Goal: Task Accomplishment & Management: Use online tool/utility

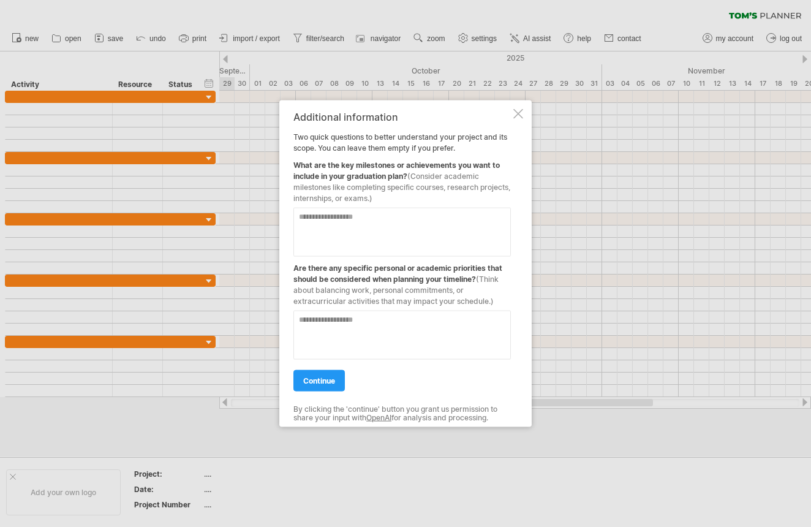
click at [453, 219] on textarea at bounding box center [403, 232] width 218 height 49
paste textarea "**********"
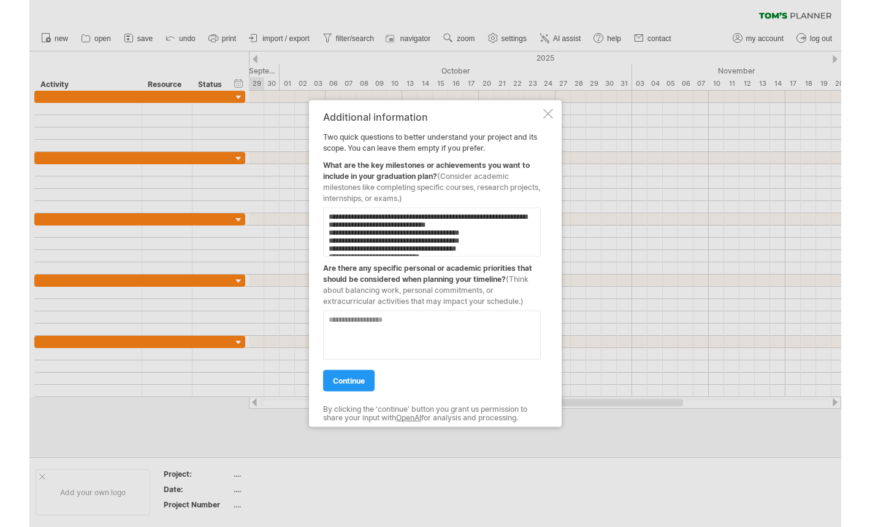
scroll to position [229, 0]
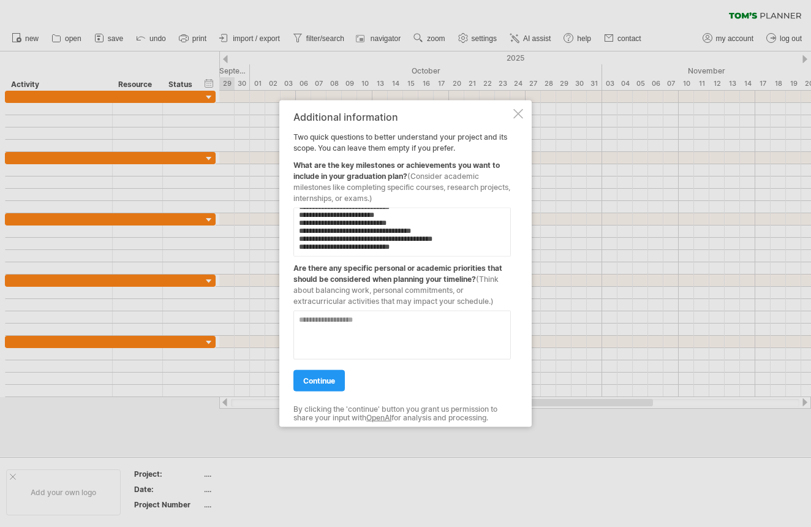
type textarea "**********"
click at [390, 327] on textarea at bounding box center [403, 335] width 218 height 49
click at [479, 320] on textarea "**********" at bounding box center [403, 335] width 218 height 49
type textarea "**********"
click at [304, 380] on span "continue" at bounding box center [319, 380] width 32 height 9
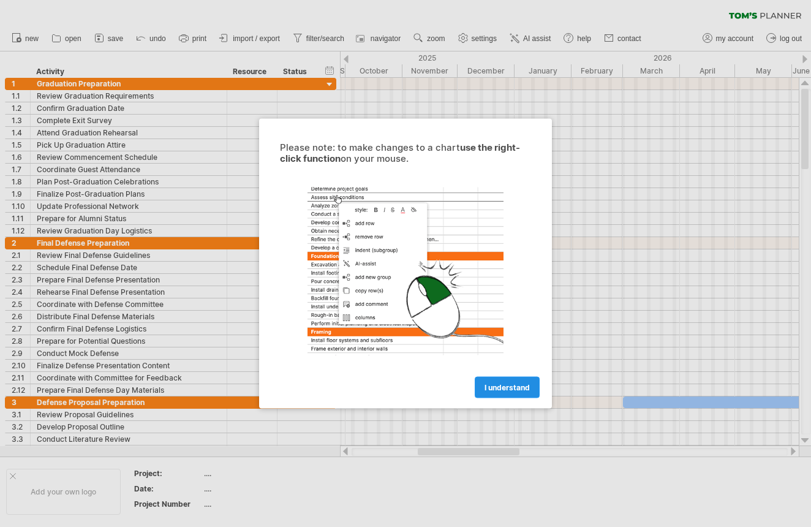
click at [503, 388] on span "I understand" at bounding box center [507, 387] width 45 height 9
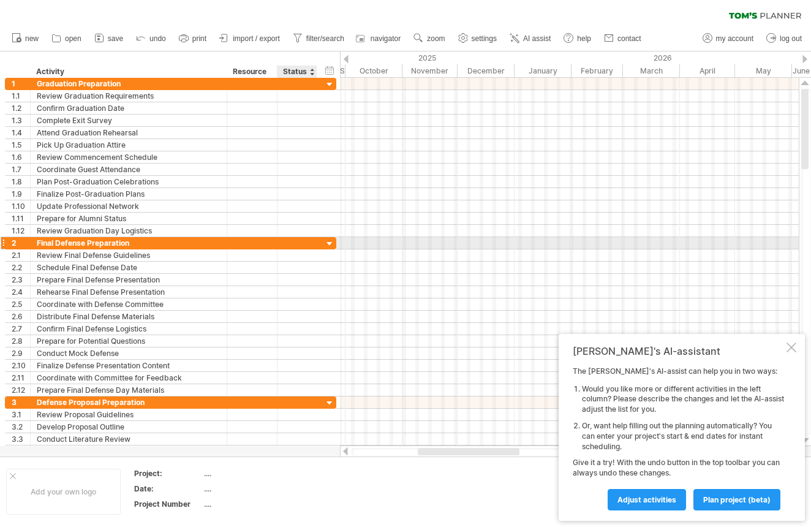
click at [329, 244] on div at bounding box center [330, 244] width 12 height 12
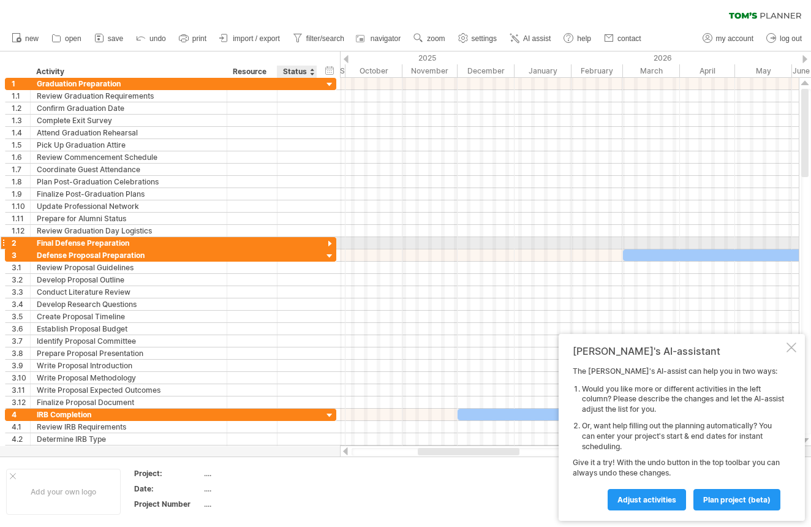
click at [329, 244] on div at bounding box center [330, 244] width 12 height 12
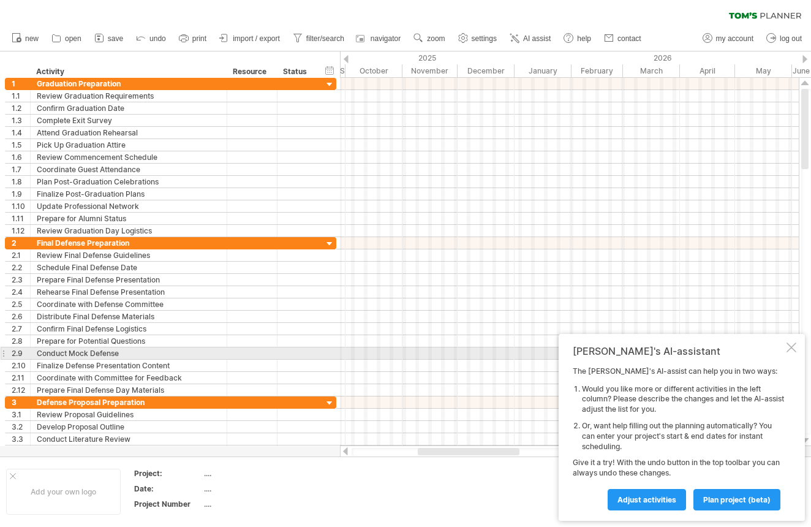
click at [792, 349] on div at bounding box center [792, 348] width 10 height 10
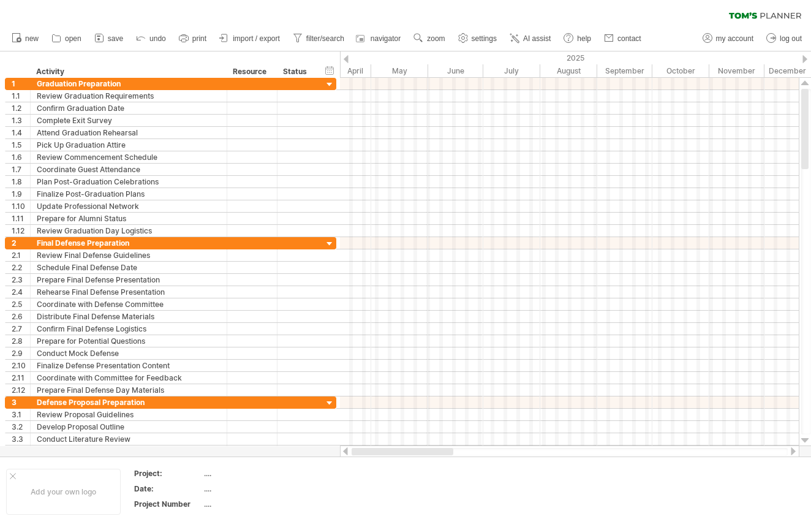
drag, startPoint x: 449, startPoint y: 453, endPoint x: 358, endPoint y: 453, distance: 91.3
click at [358, 453] on div at bounding box center [403, 451] width 102 height 7
click at [266, 41] on span "import / export" at bounding box center [256, 38] width 47 height 9
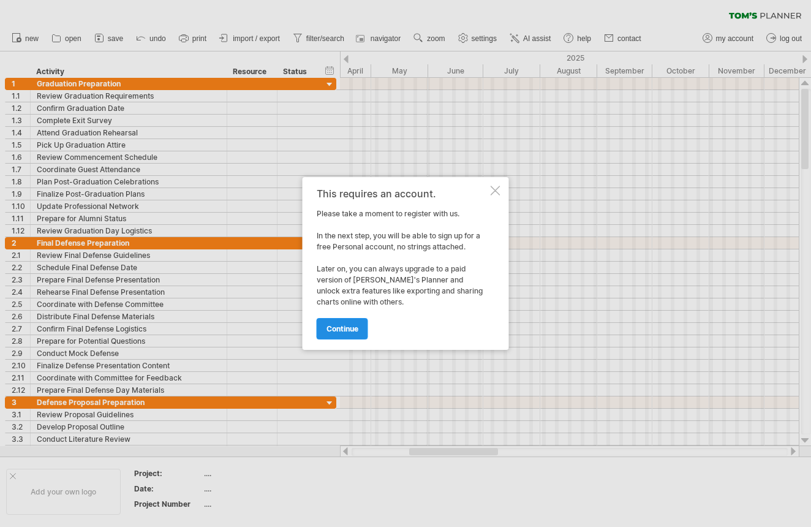
click at [347, 329] on span "continue" at bounding box center [343, 328] width 32 height 9
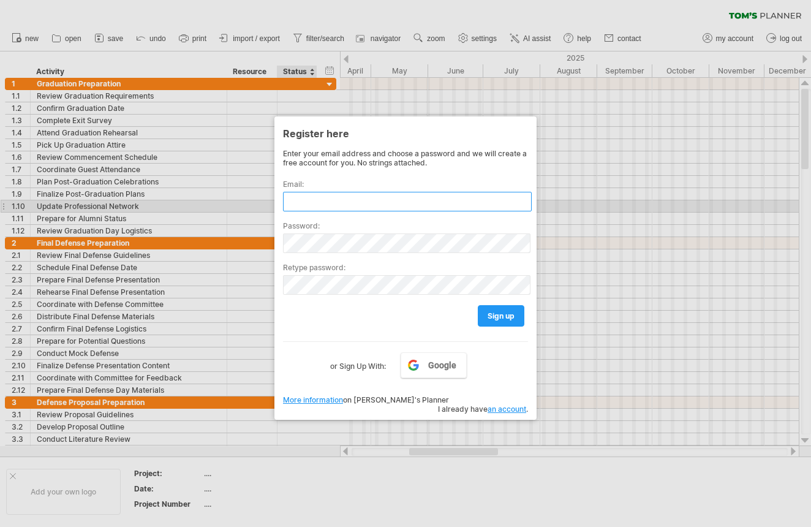
click at [317, 203] on input "text" at bounding box center [407, 202] width 249 height 20
type input "**********"
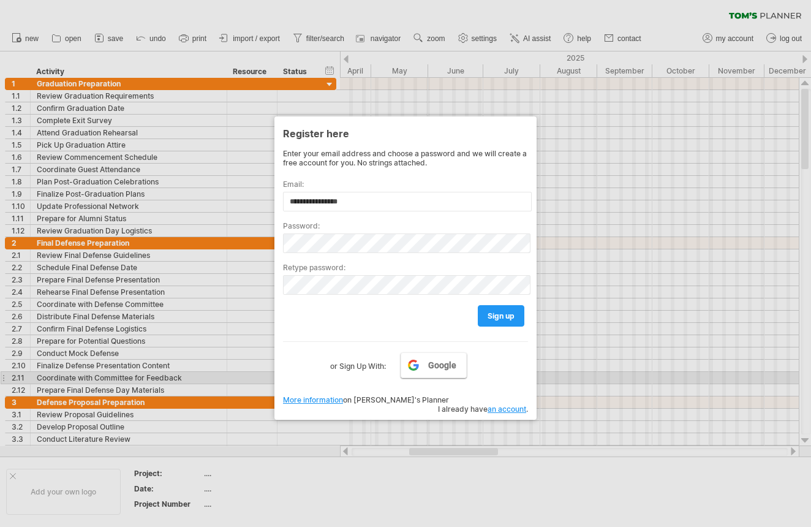
click at [443, 366] on span "Google" at bounding box center [442, 365] width 28 height 10
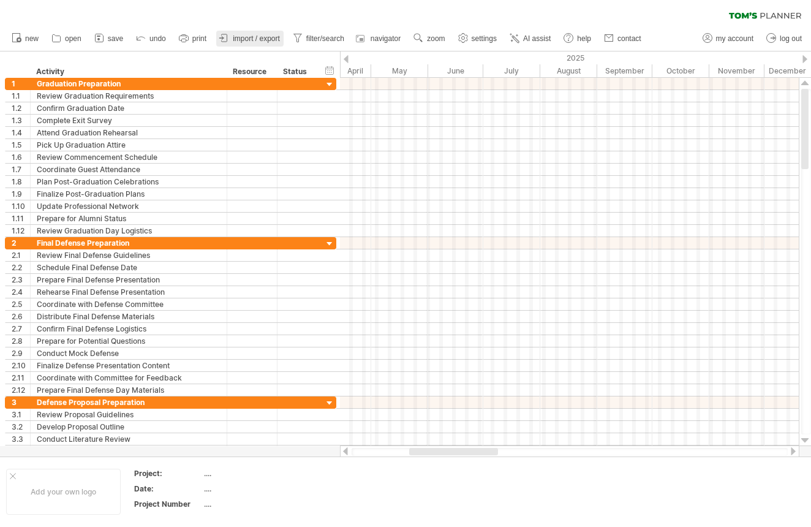
click at [249, 42] on span "import / export" at bounding box center [256, 38] width 47 height 9
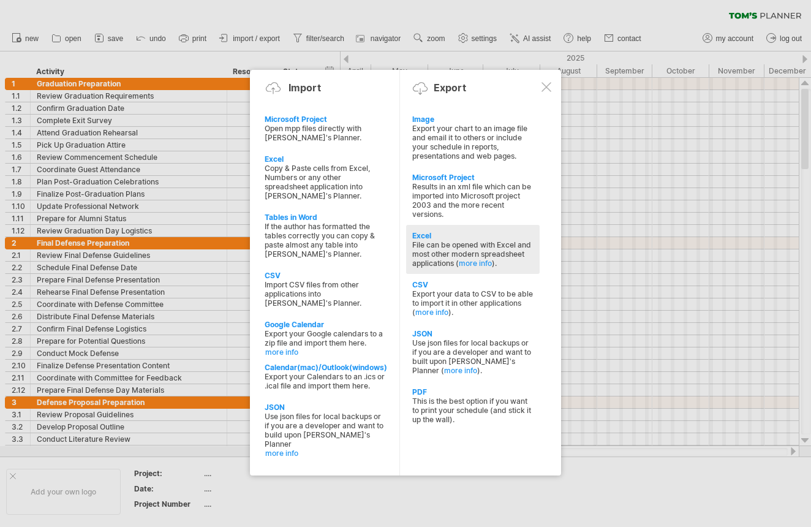
click at [439, 240] on div "Excel" at bounding box center [472, 235] width 121 height 9
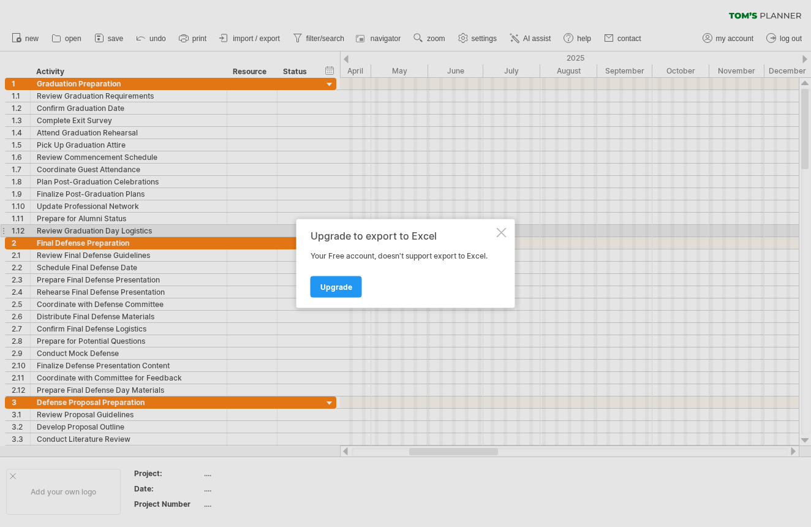
click at [501, 230] on div at bounding box center [502, 233] width 10 height 10
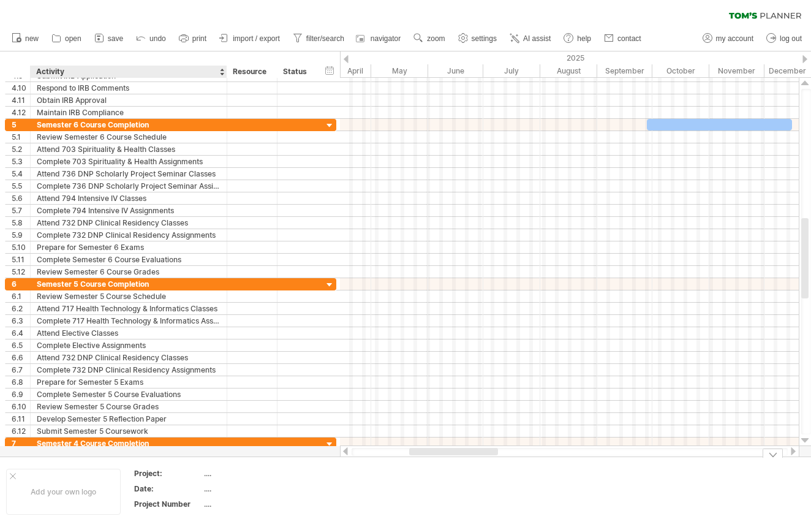
click at [209, 478] on div "...." at bounding box center [255, 473] width 103 height 10
click at [209, 469] on input "text" at bounding box center [253, 473] width 98 height 10
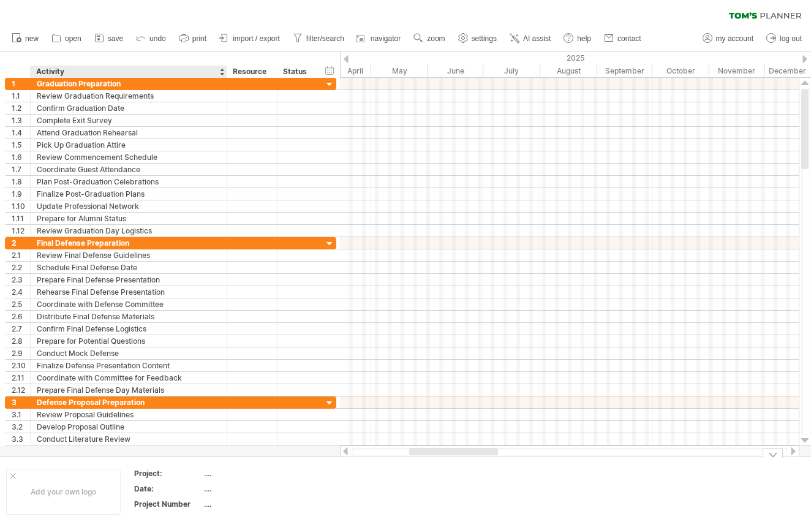
click at [205, 470] on div "...." at bounding box center [255, 473] width 103 height 10
click at [212, 473] on input "text" at bounding box center [253, 473] width 98 height 10
click at [438, 36] on span "zoom" at bounding box center [436, 38] width 18 height 9
click at [482, 56] on div "Month" at bounding box center [478, 52] width 68 height 20
drag, startPoint x: 472, startPoint y: 453, endPoint x: 365, endPoint y: 457, distance: 107.3
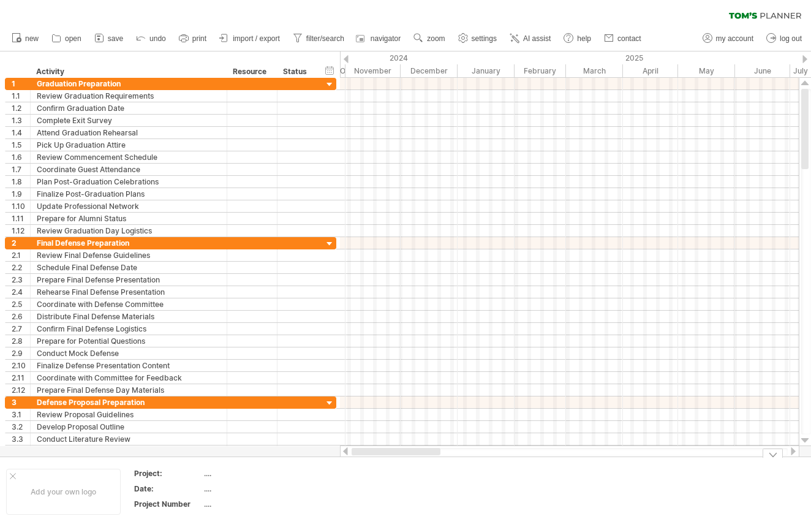
click at [365, 457] on div "Trying to reach [DOMAIN_NAME] Connected again... 0% clear filter new 1" at bounding box center [405, 263] width 811 height 527
click at [211, 474] on div "...." at bounding box center [255, 473] width 103 height 10
click at [216, 472] on input "text" at bounding box center [253, 473] width 98 height 10
click at [270, 477] on input "**********" at bounding box center [253, 473] width 98 height 10
click at [271, 476] on input "**********" at bounding box center [253, 473] width 98 height 10
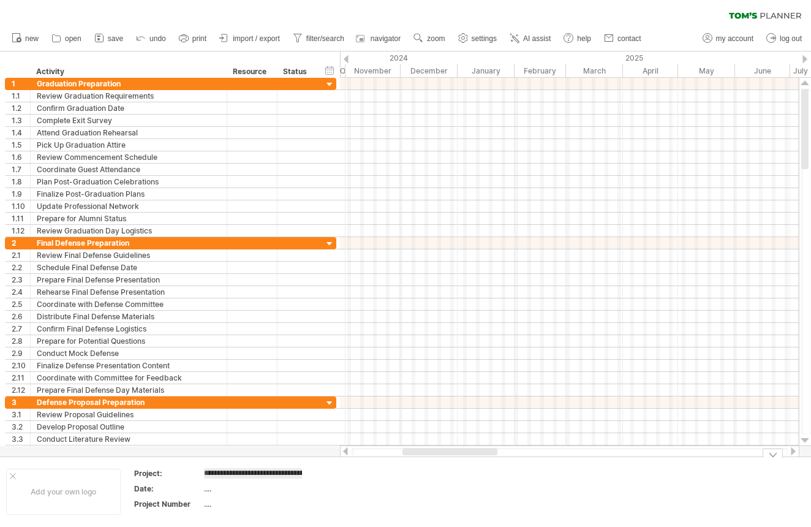
type input "**********"
click at [208, 491] on div "...." at bounding box center [255, 488] width 103 height 10
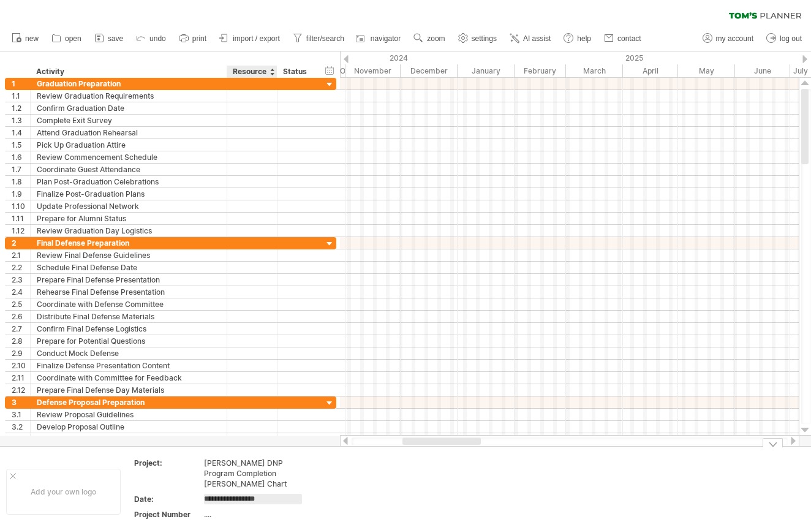
type input "**********"
click at [400, 461] on td at bounding box center [364, 492] width 97 height 68
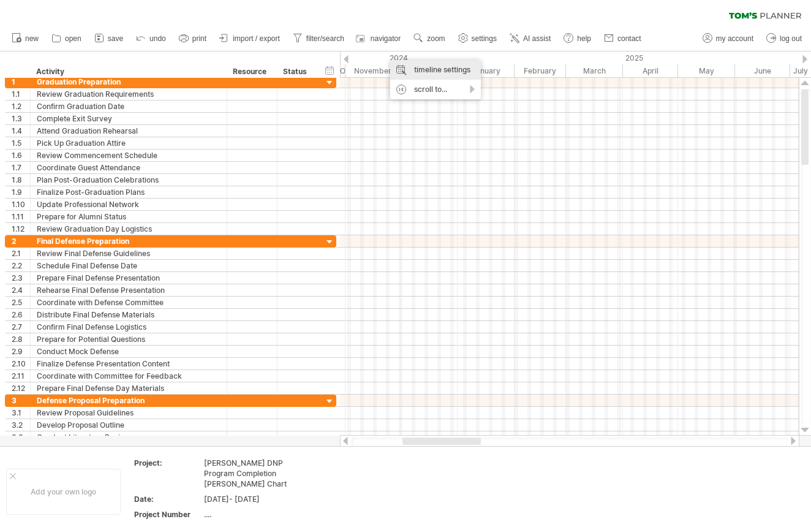
click at [450, 63] on div "timeline settings" at bounding box center [435, 70] width 91 height 20
select select "*"
select select "**"
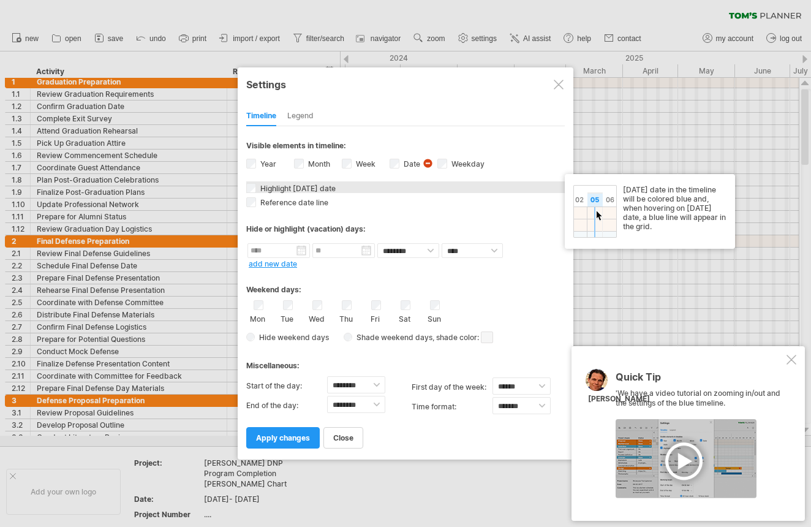
click at [281, 188] on span "Highlight [DATE] date" at bounding box center [297, 188] width 78 height 9
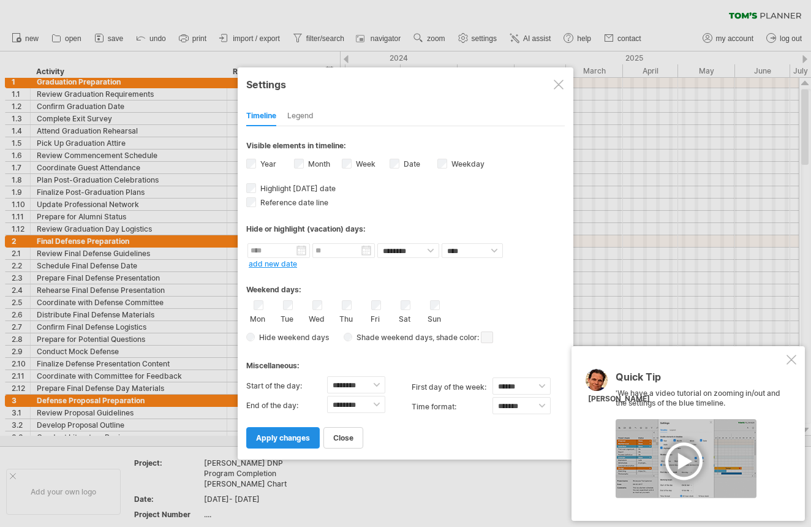
click at [303, 435] on span "apply changes" at bounding box center [283, 437] width 54 height 9
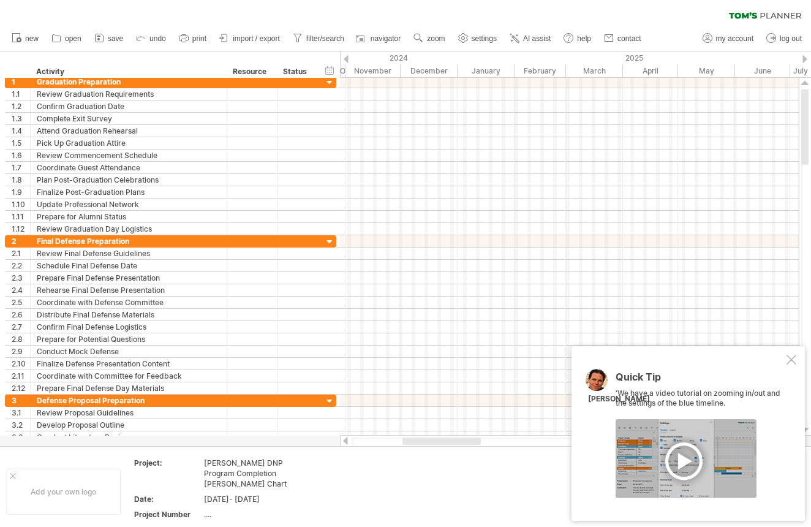
click at [803, 58] on div "2025" at bounding box center [793, 57] width 671 height 13
click at [806, 59] on div at bounding box center [805, 59] width 5 height 8
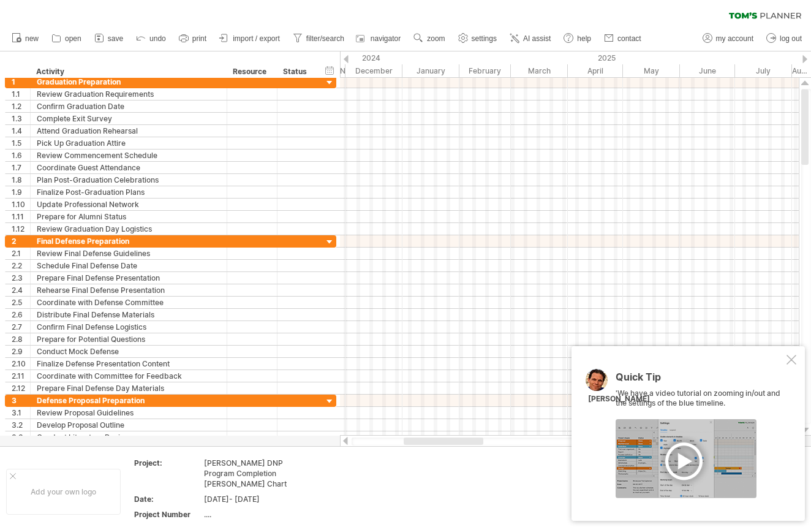
click at [806, 59] on div at bounding box center [805, 59] width 5 height 8
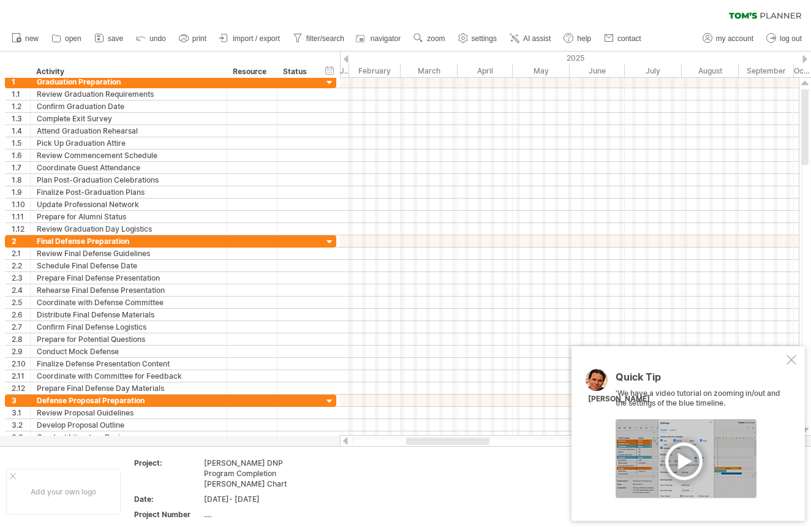
click at [806, 59] on div at bounding box center [805, 59] width 5 height 8
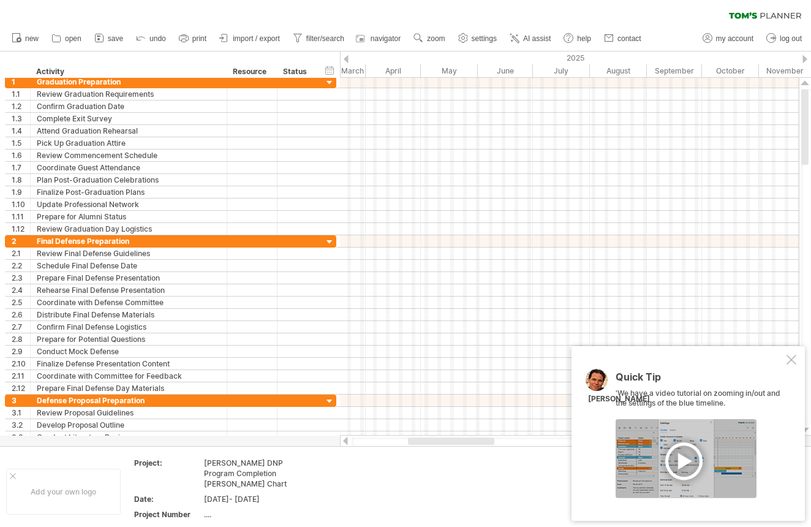
click at [806, 59] on div at bounding box center [805, 59] width 5 height 8
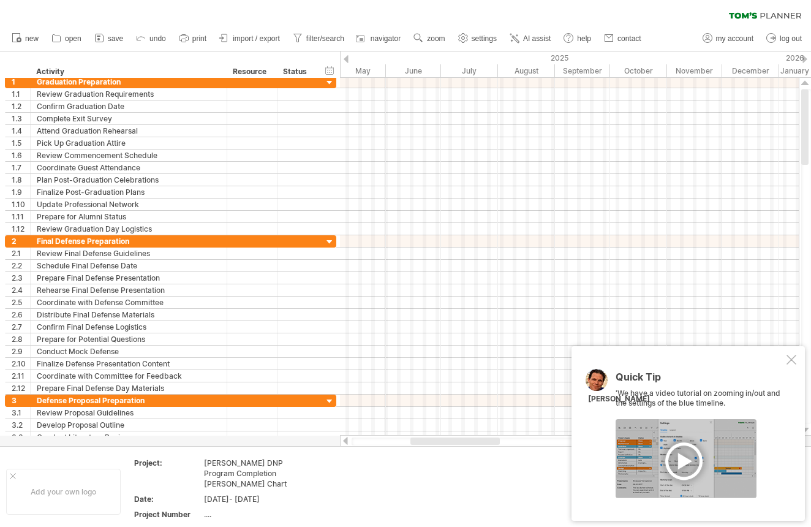
click at [806, 59] on div at bounding box center [805, 59] width 5 height 8
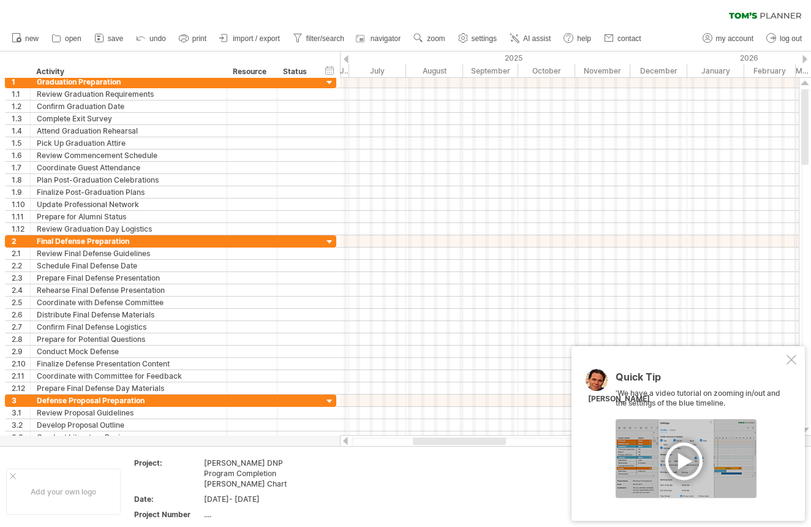
click at [806, 59] on div at bounding box center [805, 59] width 5 height 8
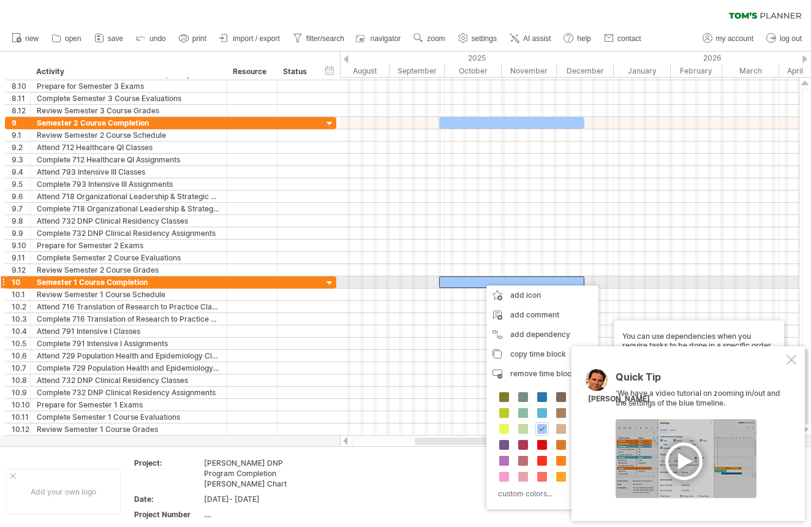
click at [452, 282] on div at bounding box center [511, 282] width 145 height 12
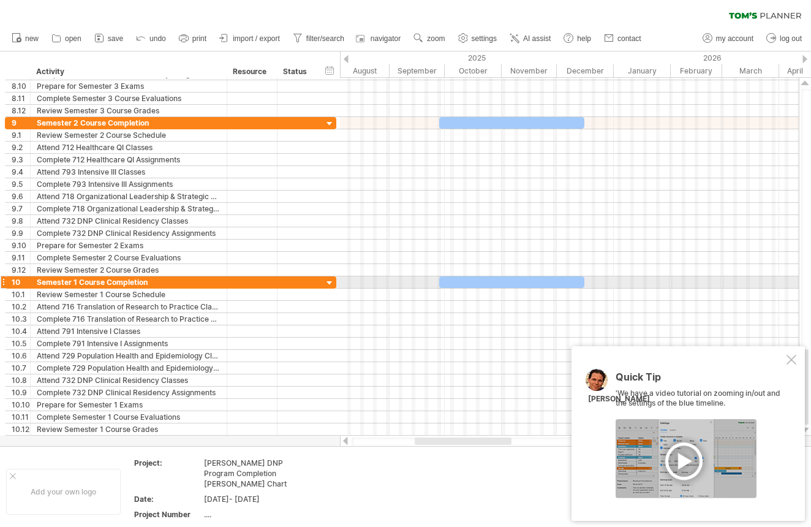
click at [447, 282] on div at bounding box center [511, 282] width 145 height 12
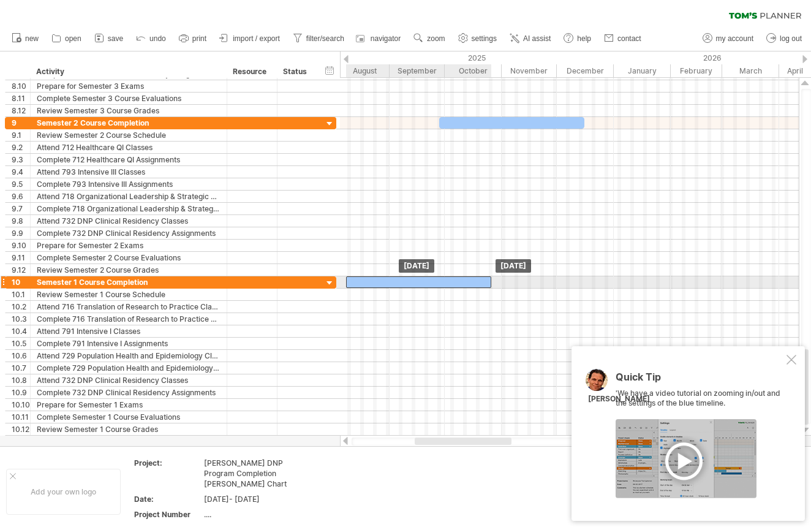
drag, startPoint x: 445, startPoint y: 282, endPoint x: 353, endPoint y: 287, distance: 92.6
click at [353, 287] on div at bounding box center [418, 282] width 145 height 12
drag, startPoint x: 421, startPoint y: 281, endPoint x: 415, endPoint y: 283, distance: 6.4
click at [415, 283] on div at bounding box center [413, 282] width 145 height 12
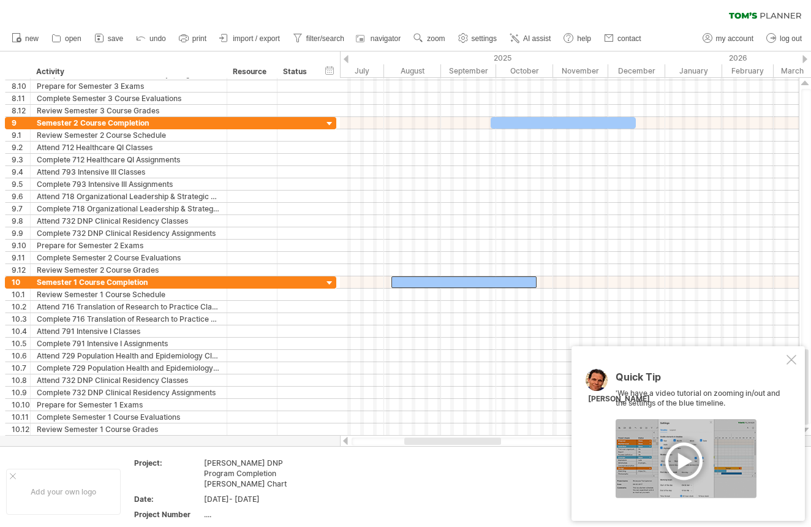
drag, startPoint x: 449, startPoint y: 439, endPoint x: 439, endPoint y: 439, distance: 10.4
click at [439, 439] on div at bounding box center [452, 441] width 97 height 7
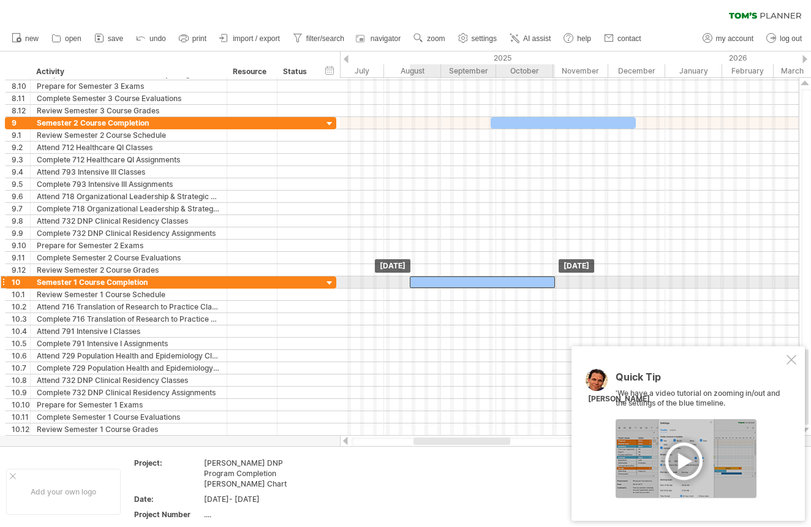
drag, startPoint x: 476, startPoint y: 282, endPoint x: 495, endPoint y: 281, distance: 18.4
click at [495, 281] on div at bounding box center [482, 282] width 145 height 12
drag, startPoint x: 488, startPoint y: 279, endPoint x: 507, endPoint y: 281, distance: 18.5
click at [507, 281] on div at bounding box center [500, 282] width 145 height 12
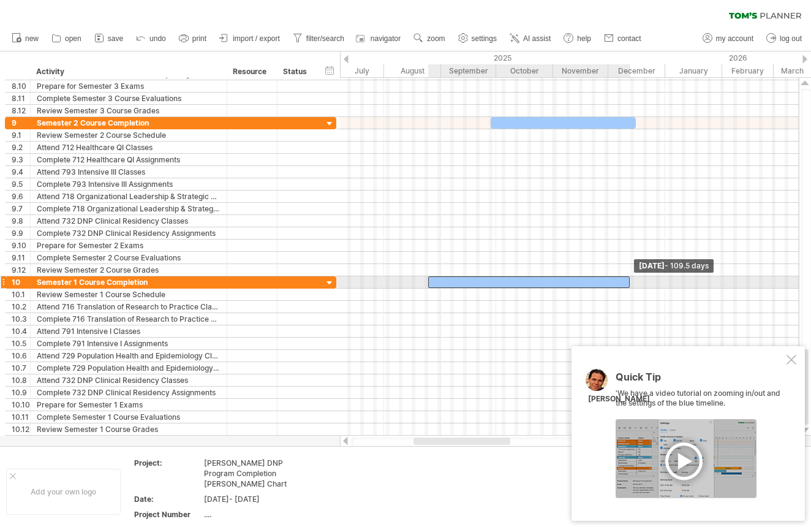
drag, startPoint x: 573, startPoint y: 281, endPoint x: 629, endPoint y: 278, distance: 56.5
click at [629, 278] on span at bounding box center [629, 282] width 5 height 12
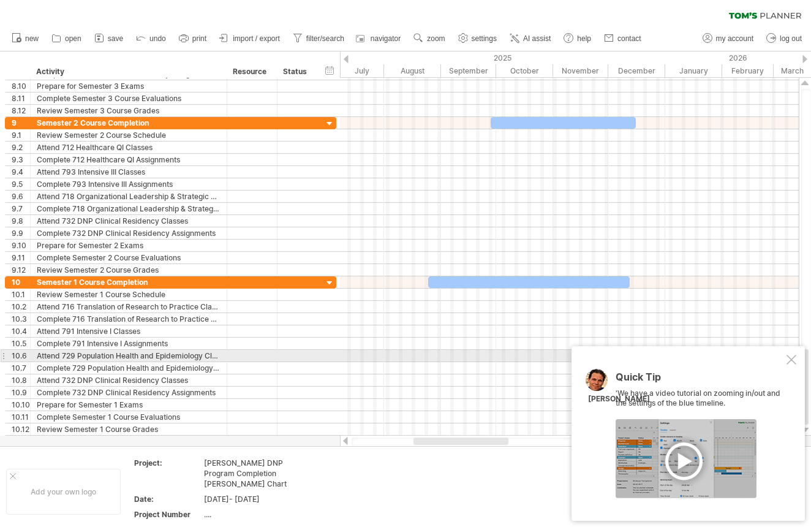
click at [795, 359] on div at bounding box center [792, 360] width 10 height 10
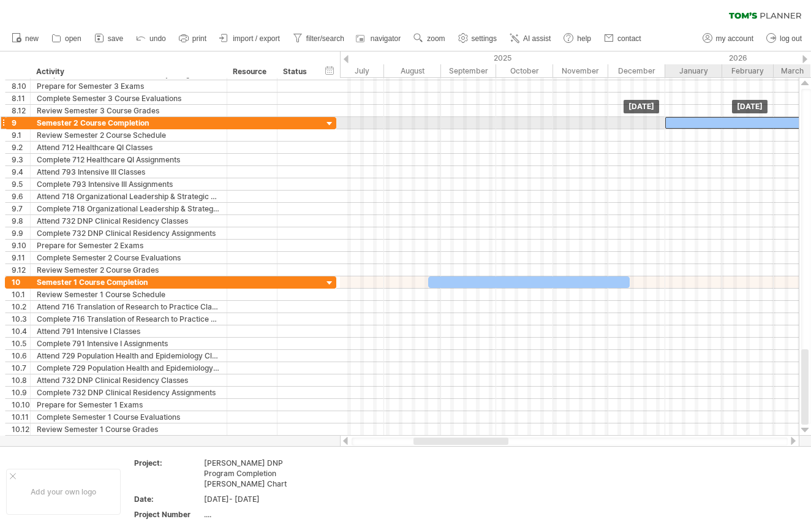
drag, startPoint x: 581, startPoint y: 123, endPoint x: 756, endPoint y: 125, distance: 174.7
click at [756, 125] on div at bounding box center [737, 123] width 145 height 12
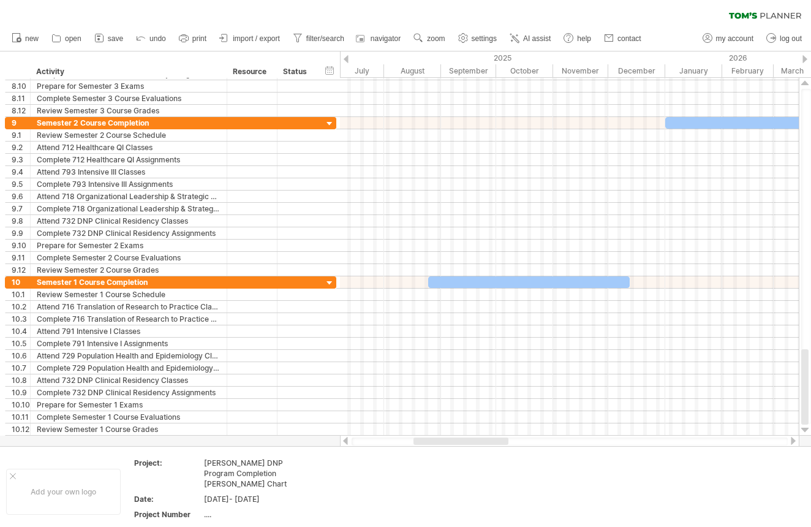
click at [795, 441] on div at bounding box center [794, 441] width 10 height 8
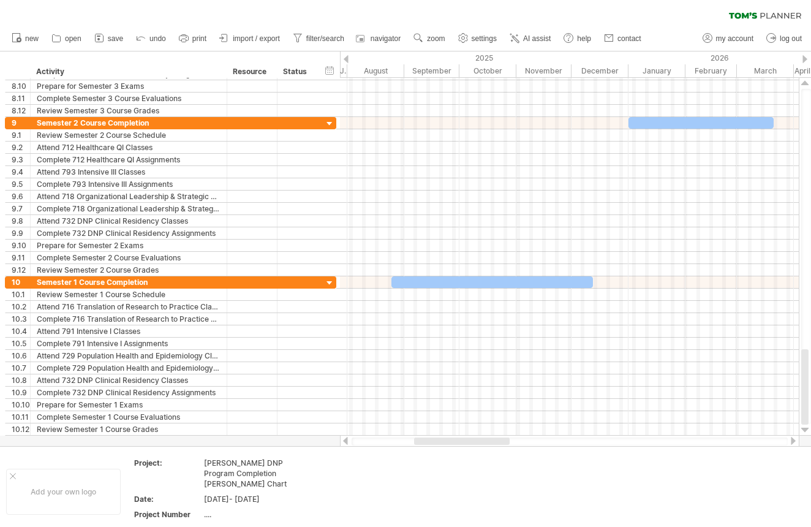
click at [795, 441] on div at bounding box center [794, 441] width 10 height 8
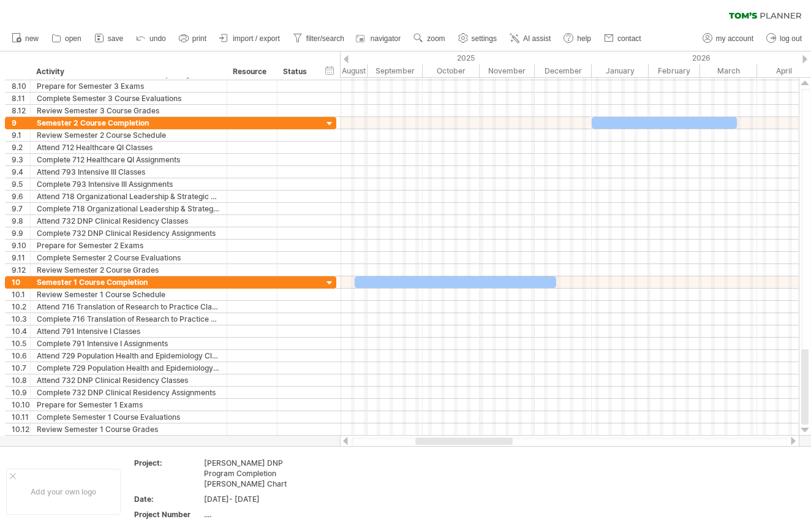
click at [795, 441] on div at bounding box center [794, 441] width 10 height 8
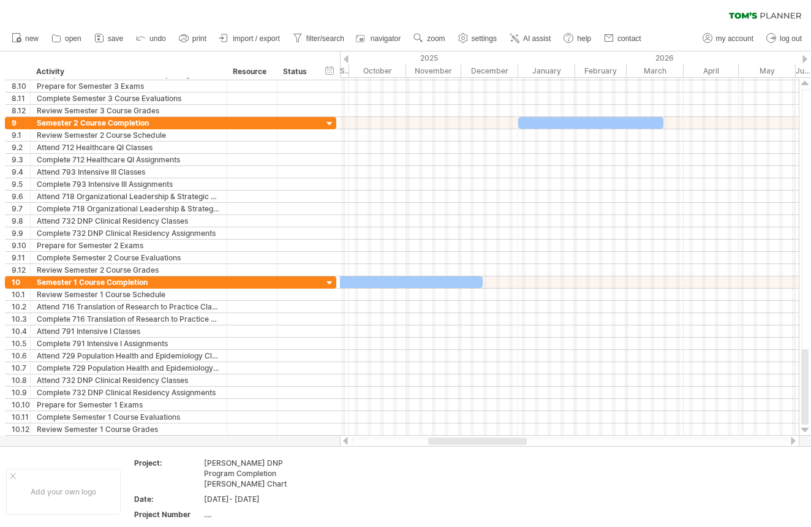
click at [795, 441] on div at bounding box center [794, 441] width 10 height 8
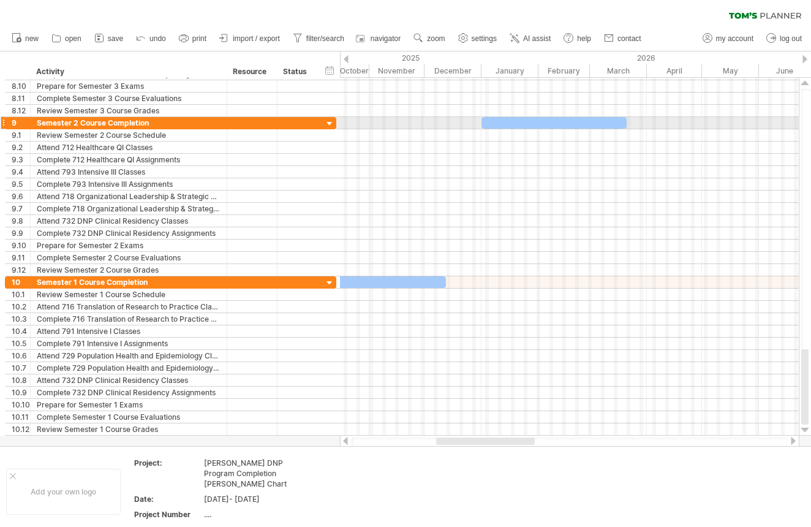
click at [604, 119] on div at bounding box center [554, 123] width 145 height 12
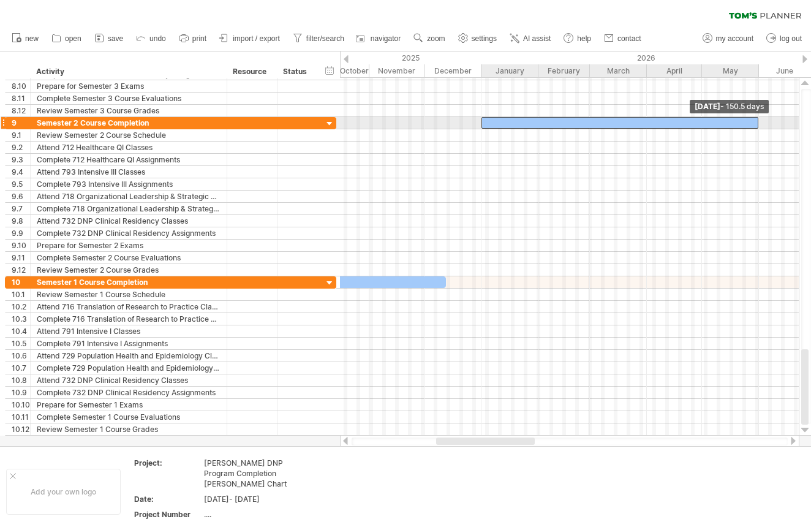
drag, startPoint x: 627, startPoint y: 120, endPoint x: 758, endPoint y: 123, distance: 131.2
click at [758, 123] on span at bounding box center [758, 123] width 5 height 12
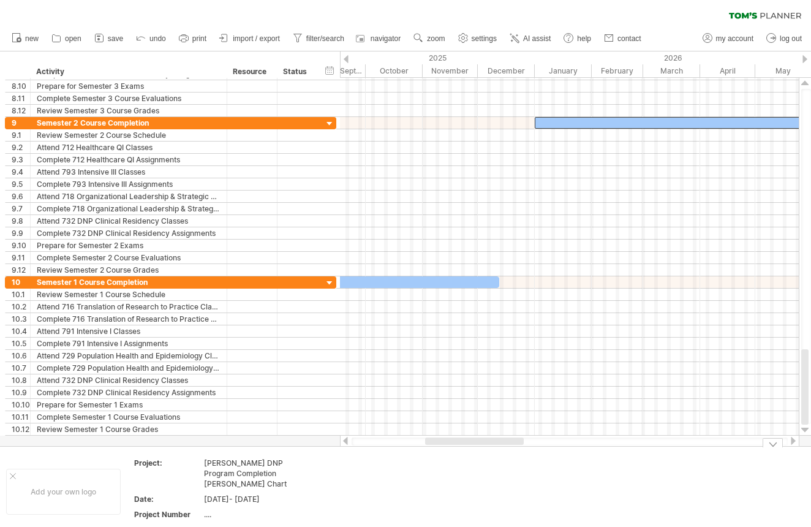
drag, startPoint x: 490, startPoint y: 442, endPoint x: 482, endPoint y: 446, distance: 9.0
click at [482, 446] on div "Trying to reach [DOMAIN_NAME] Connected again... 0% clear filter new 1" at bounding box center [405, 263] width 811 height 527
